Goal: Task Accomplishment & Management: Complete application form

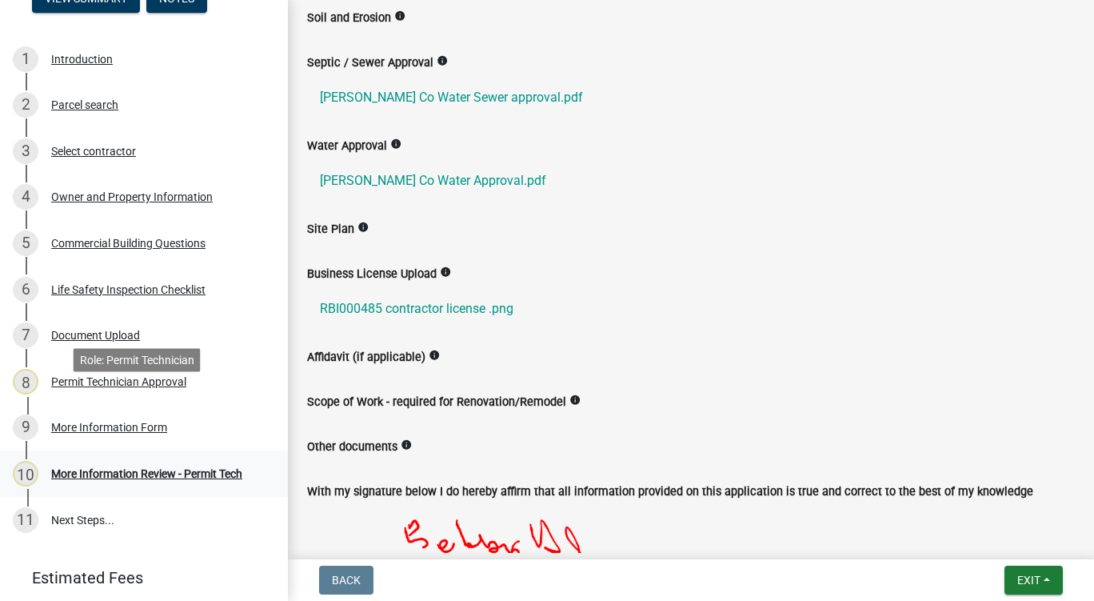
scroll to position [280, 0]
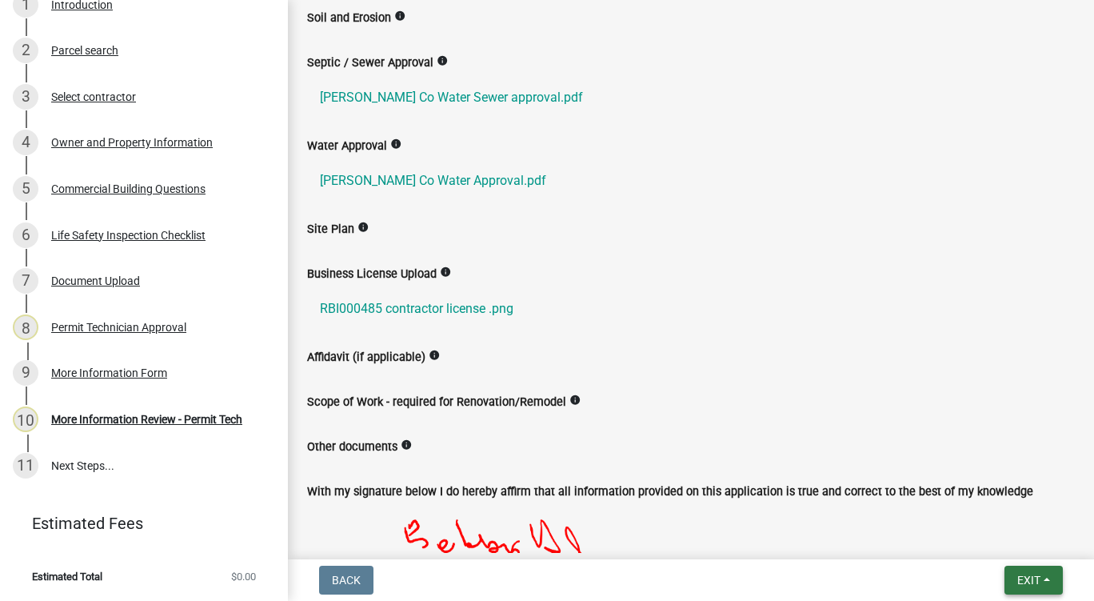
click at [1035, 585] on span "Exit" at bounding box center [1028, 579] width 23 height 13
click at [1008, 541] on button "Save & Exit" at bounding box center [1000, 538] width 128 height 38
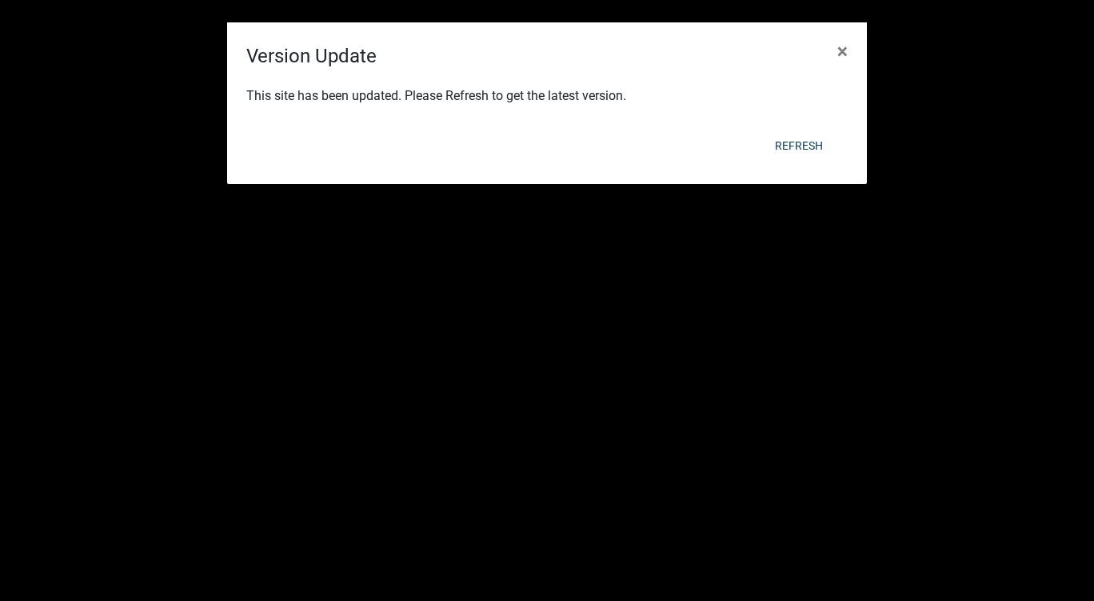
click at [810, 156] on div "Refresh" at bounding box center [651, 146] width 394 height 42
click at [808, 141] on button "Refresh" at bounding box center [799, 145] width 74 height 29
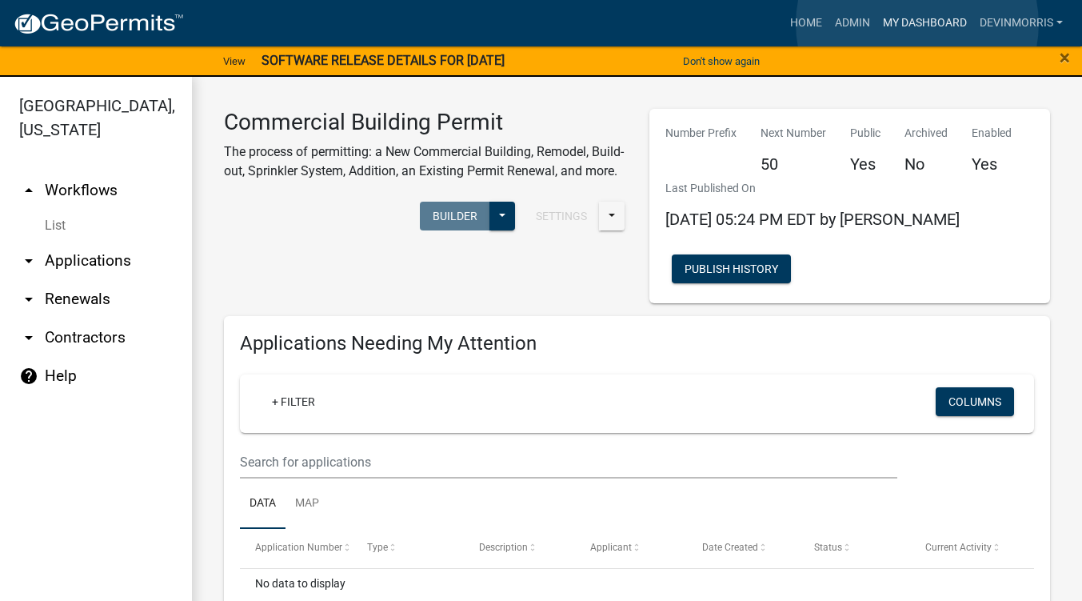
click at [917, 24] on link "My Dashboard" at bounding box center [924, 23] width 97 height 30
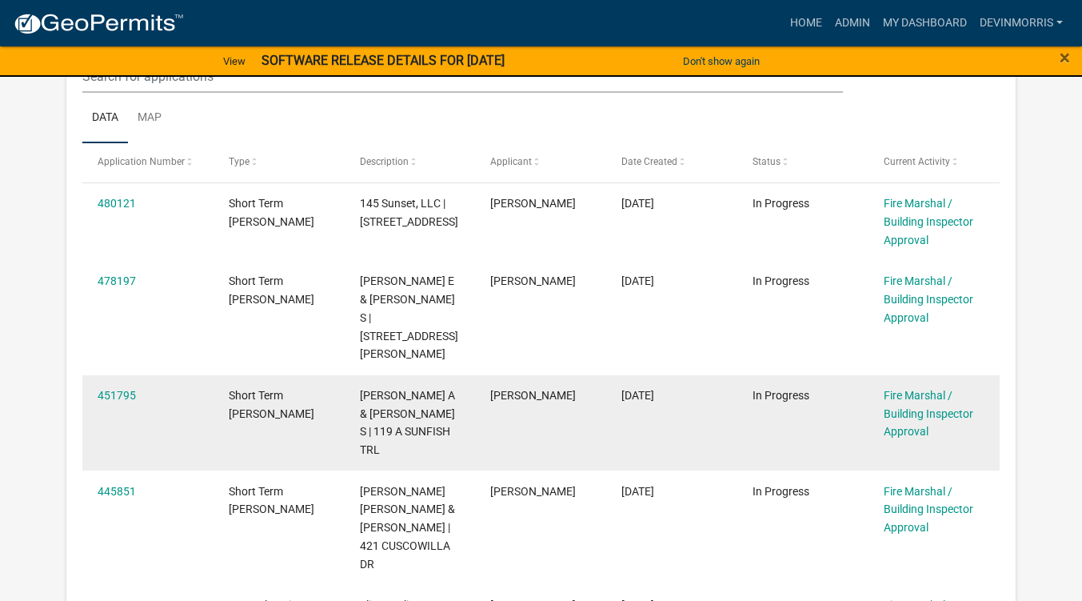
scroll to position [480, 0]
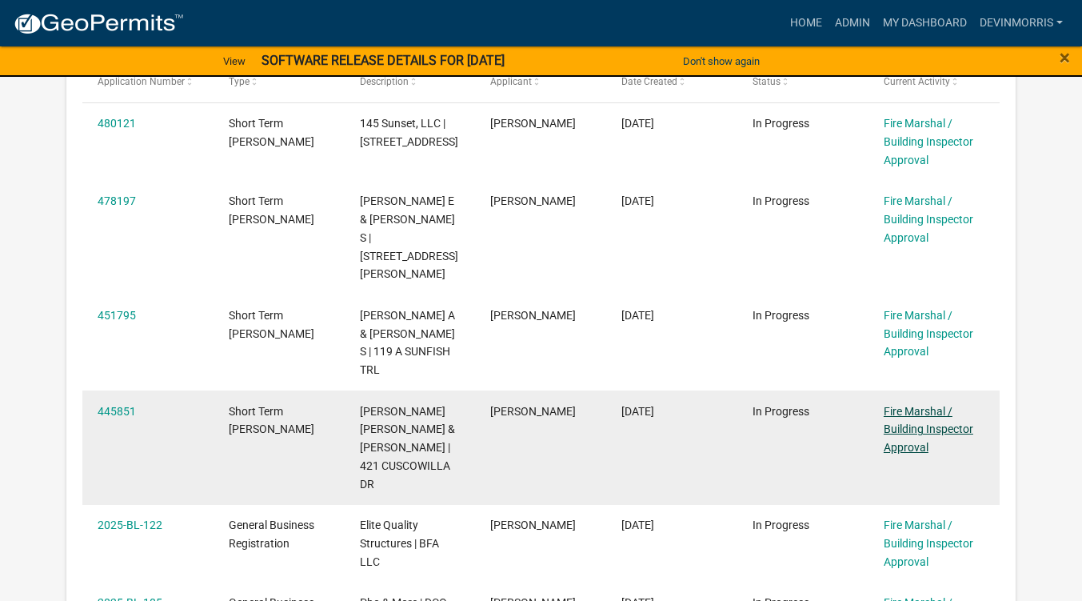
click at [910, 405] on link "Fire Marshal / Building Inspector Approval" at bounding box center [929, 430] width 90 height 50
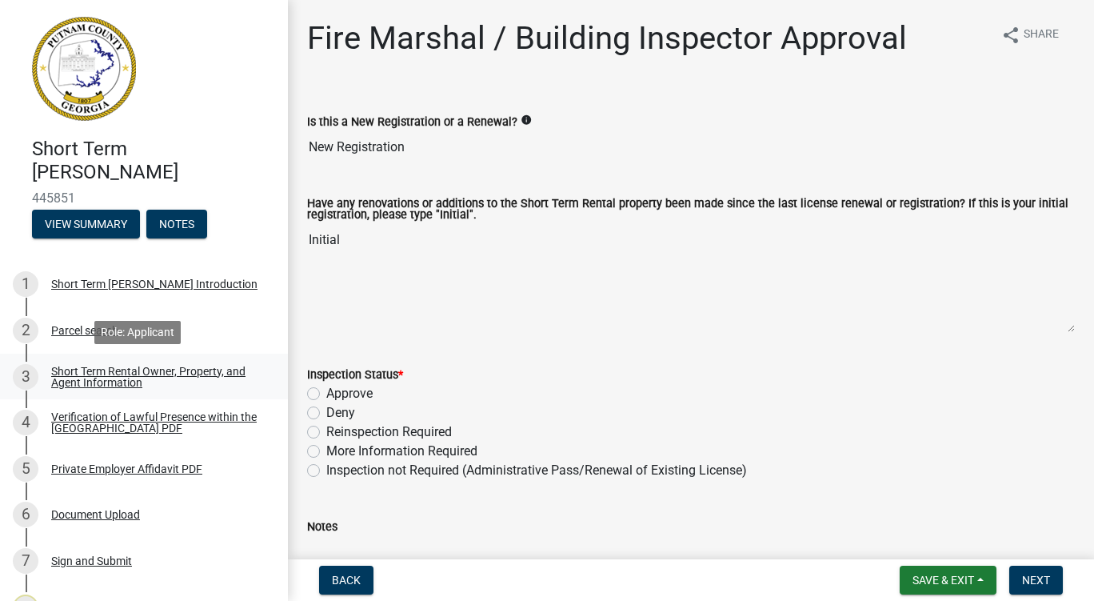
click at [110, 389] on div "3 Short Term Rental Owner, Property, and Agent Information" at bounding box center [137, 377] width 249 height 26
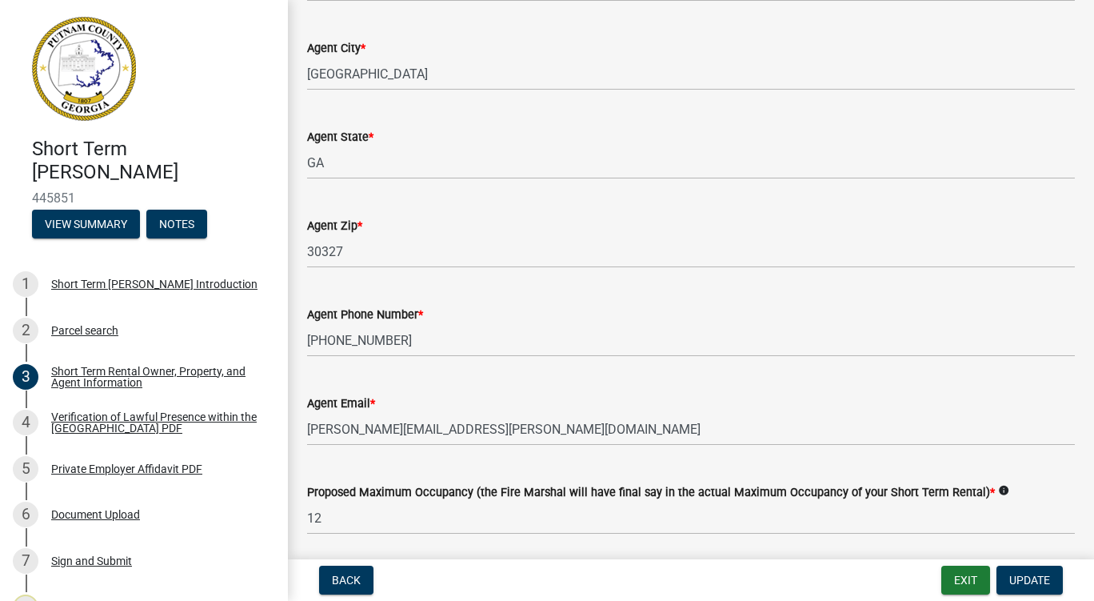
scroll to position [2319, 0]
